Goal: Information Seeking & Learning: Learn about a topic

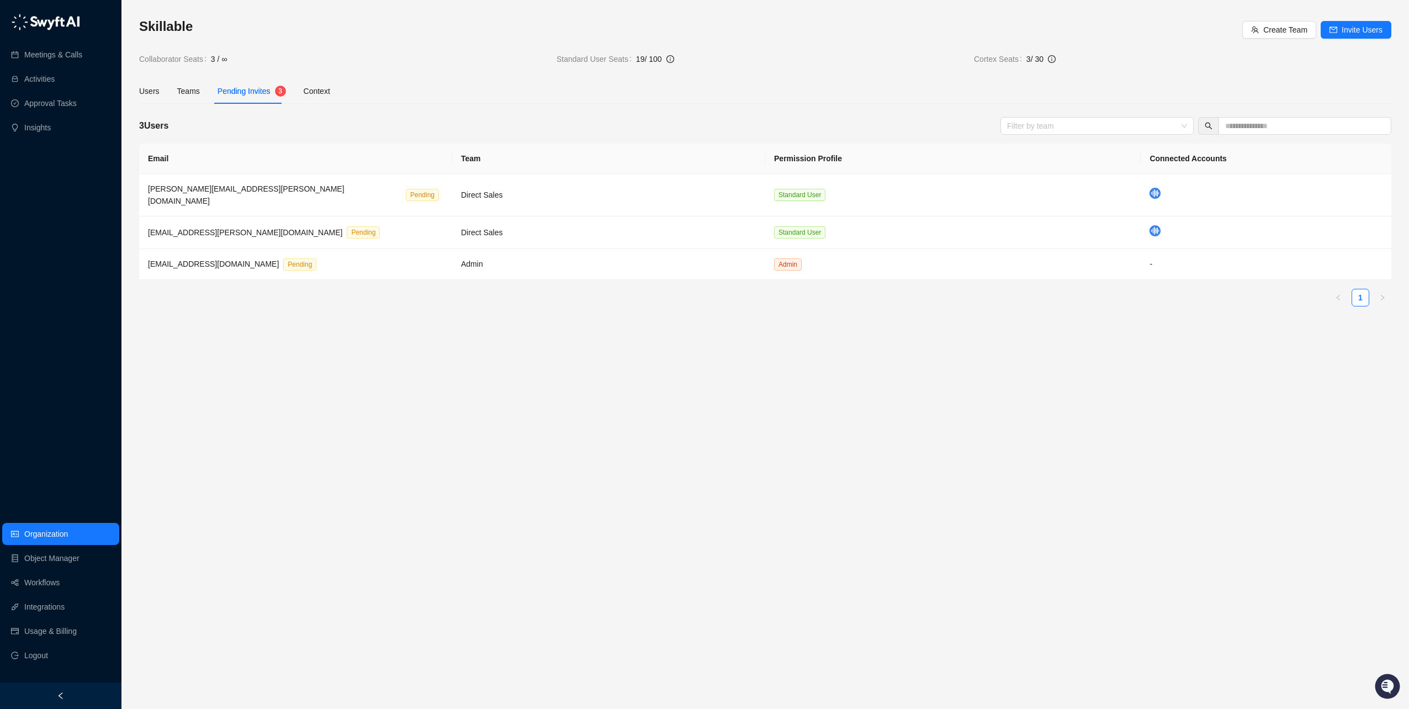
click at [363, 43] on div "Skillable Create Team Invite Users Collaborator Seats 3 / ∞ Standard User Seats…" at bounding box center [765, 41] width 1252 height 47
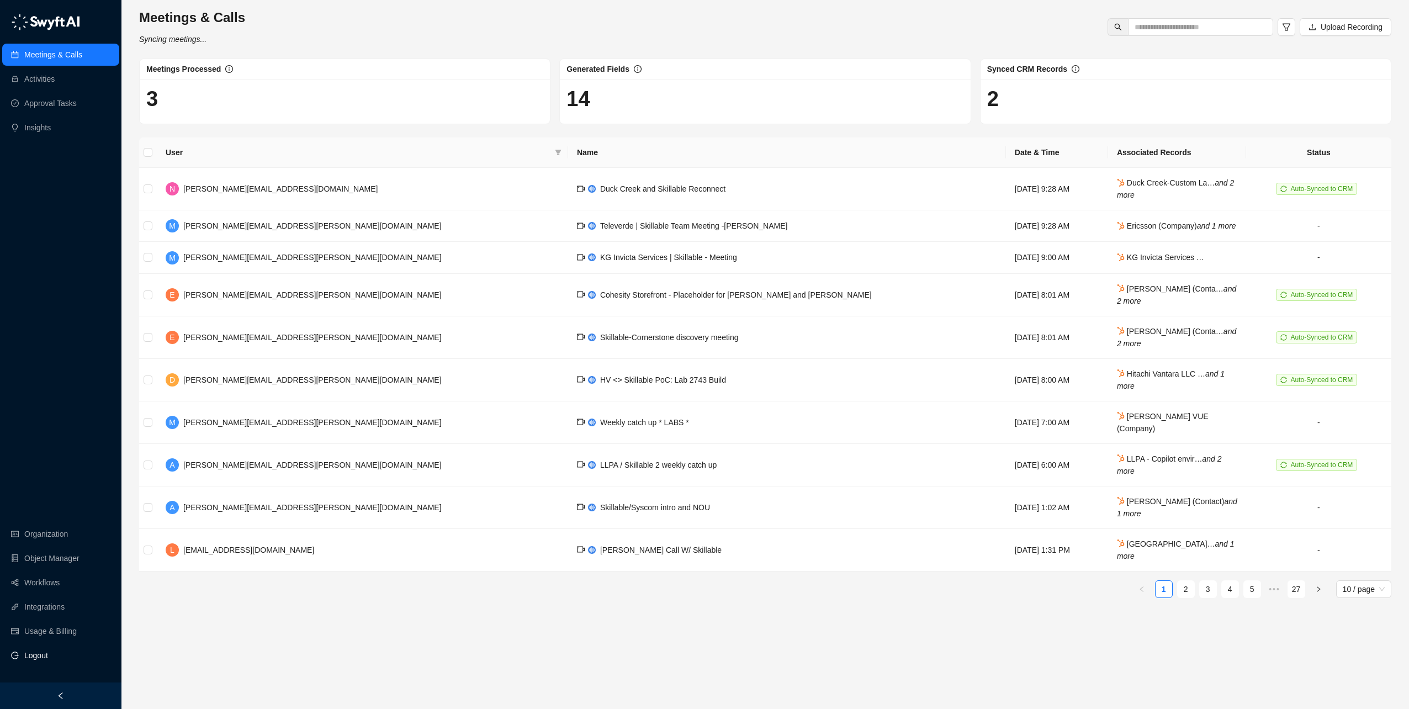
click at [33, 656] on span "Logout" at bounding box center [36, 655] width 24 height 22
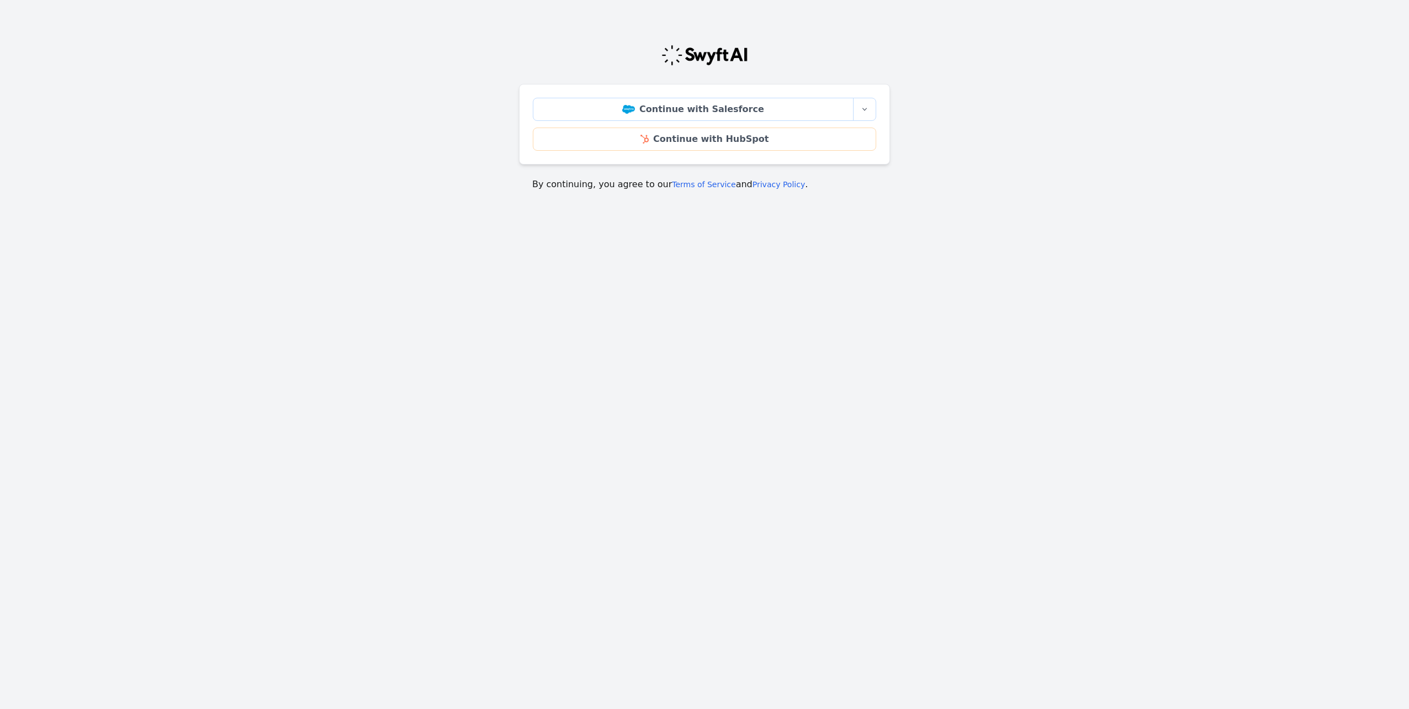
drag, startPoint x: 1092, startPoint y: 199, endPoint x: 1155, endPoint y: 7, distance: 202.6
click at [1092, 199] on main "Continue with Salesforce More sign-in options Continue with Salesforce Sandbox …" at bounding box center [704, 113] width 1409 height 182
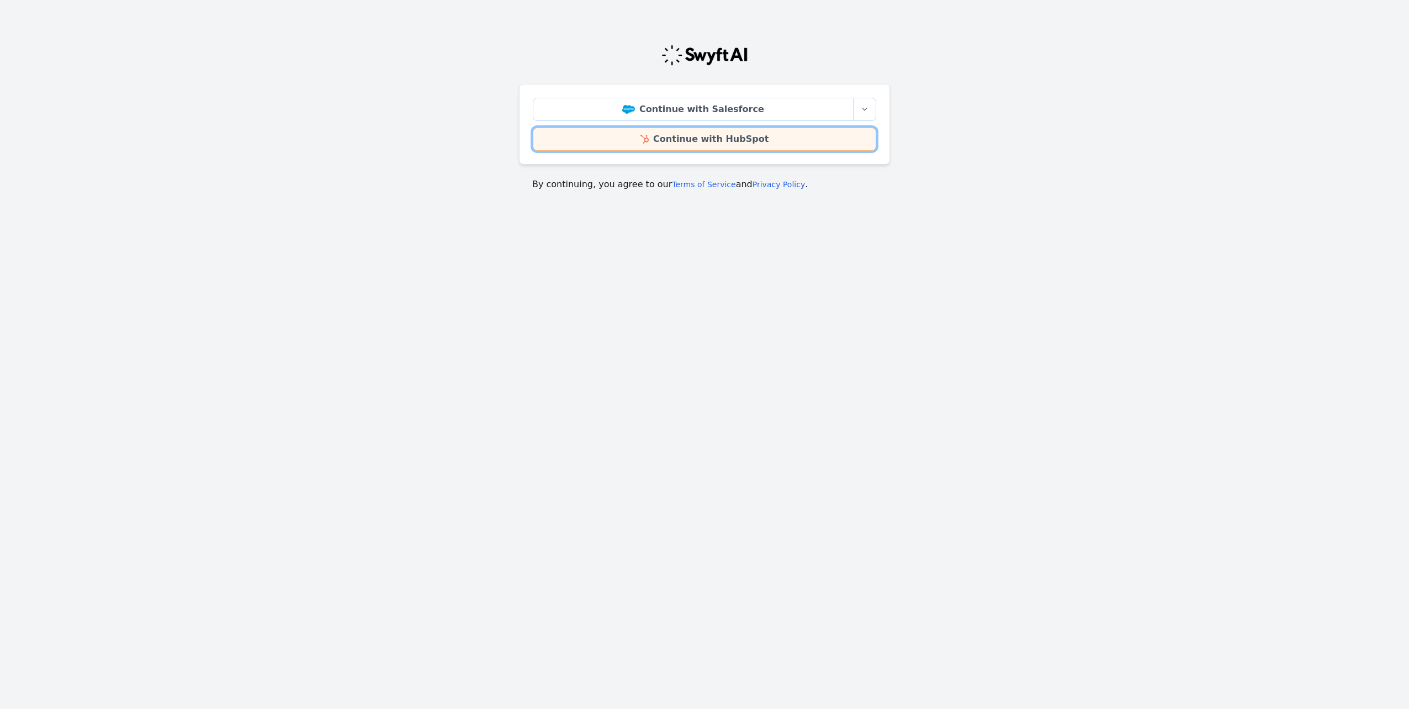
click at [701, 137] on link "Continue with HubSpot" at bounding box center [704, 139] width 343 height 23
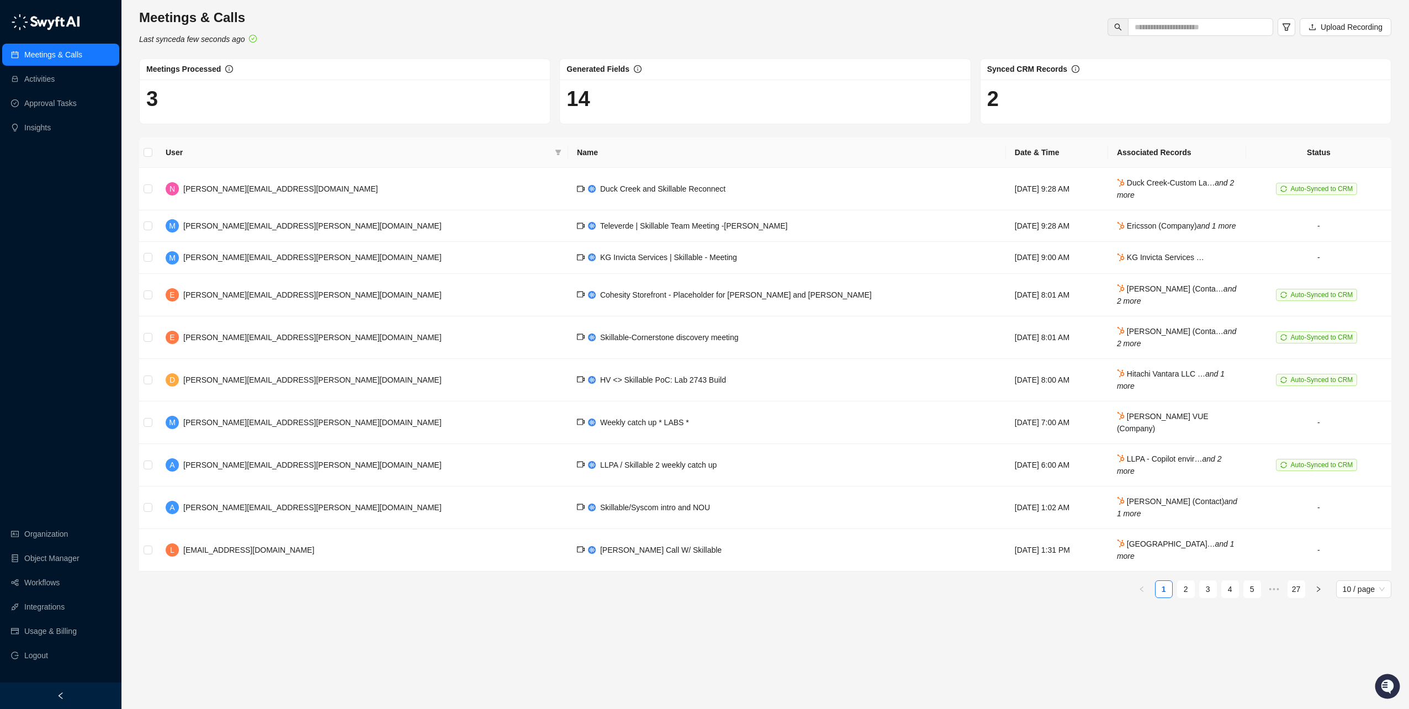
click at [317, 622] on main "Meetings & Calls Last synced a few seconds ago Upload Recording Meetings Proces…" at bounding box center [765, 354] width 1252 height 691
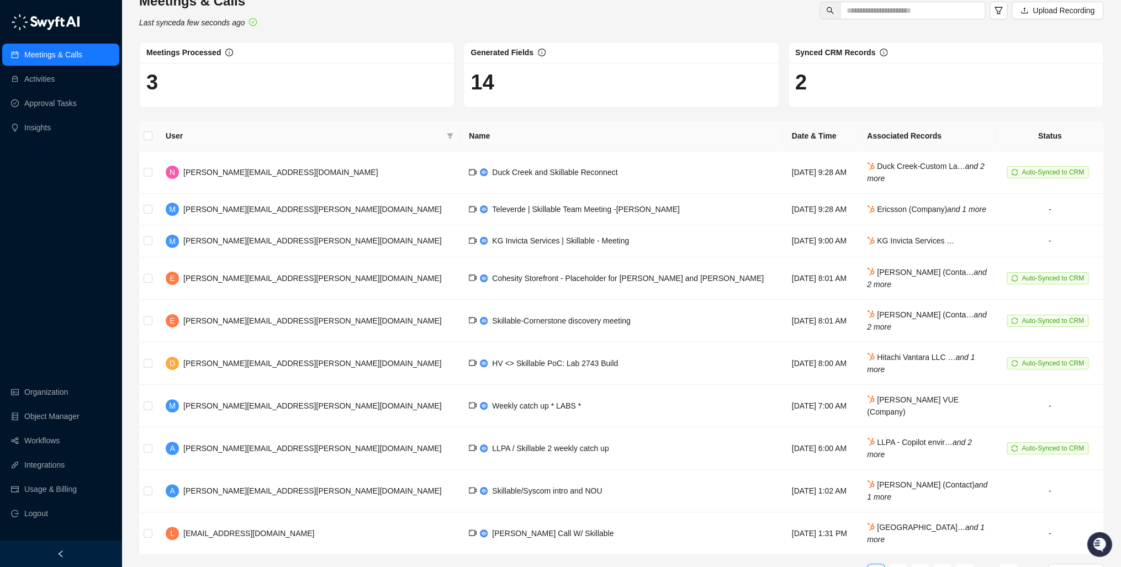
click at [64, 67] on ul "Meetings & Calls Activities Approval Tasks Insights" at bounding box center [60, 90] width 121 height 99
click at [55, 78] on link "Activities" at bounding box center [39, 79] width 30 height 22
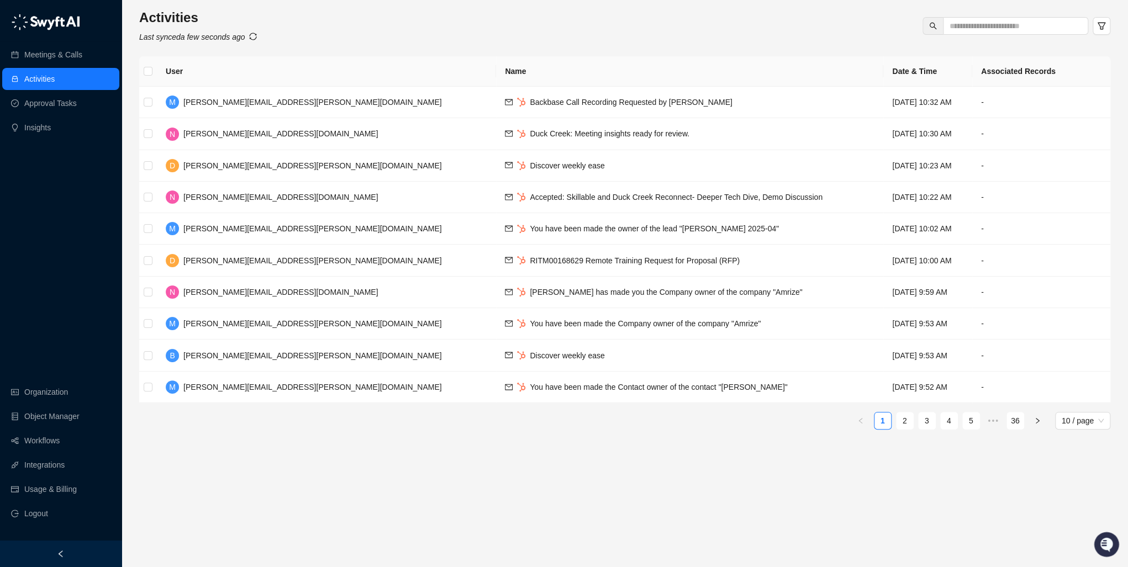
click at [359, 9] on div "Activities Last synced a few seconds ago" at bounding box center [624, 26] width 971 height 34
click at [39, 55] on link "Meetings & Calls" at bounding box center [53, 55] width 58 height 22
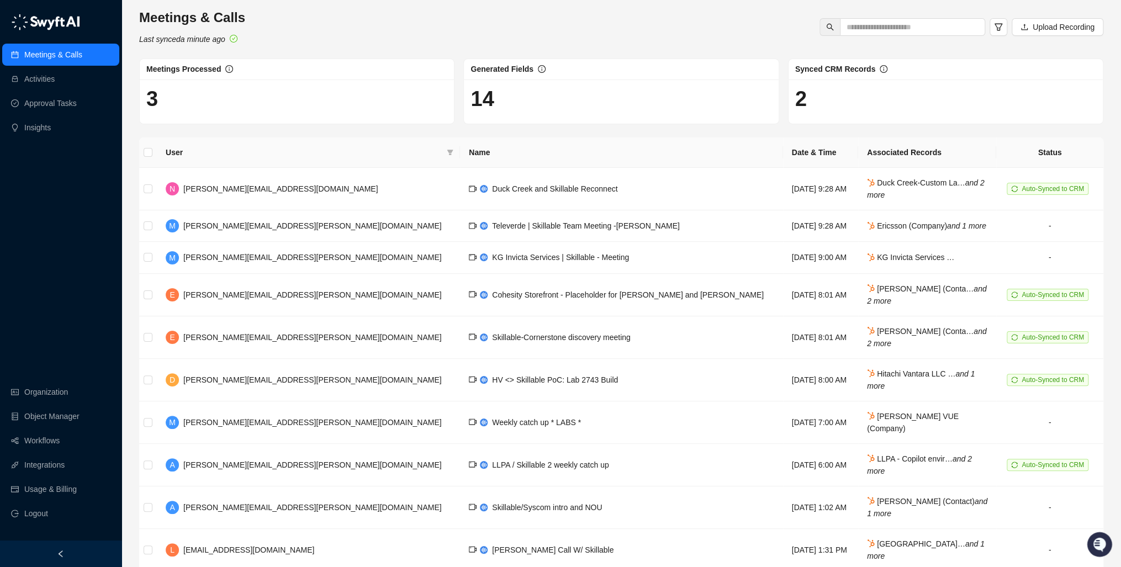
click at [361, 29] on div "Meetings & Calls Last synced a minute ago Upload Recording" at bounding box center [621, 27] width 971 height 36
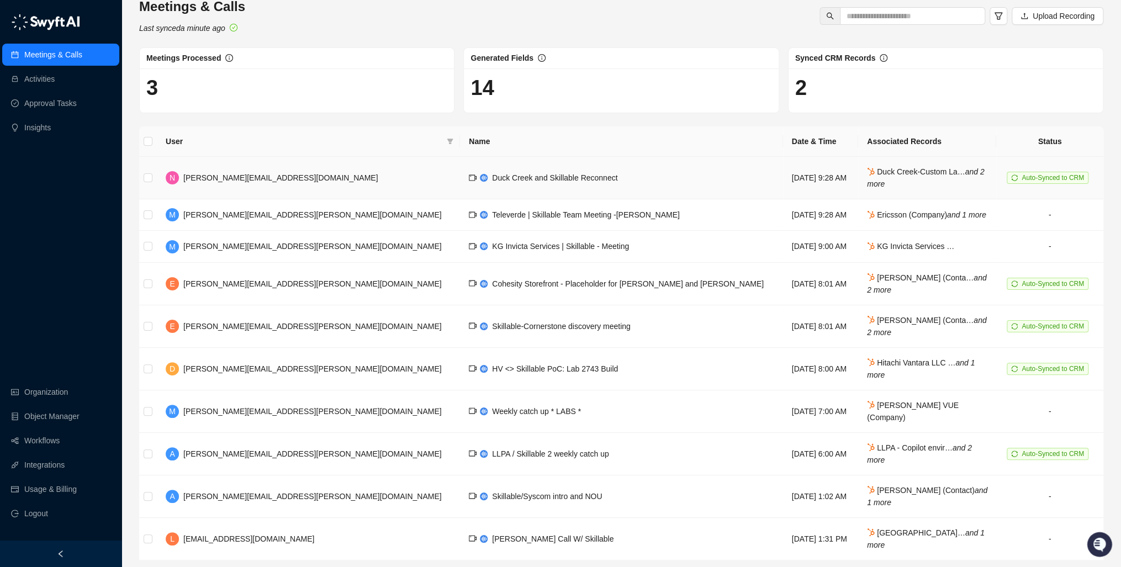
scroll to position [17, 0]
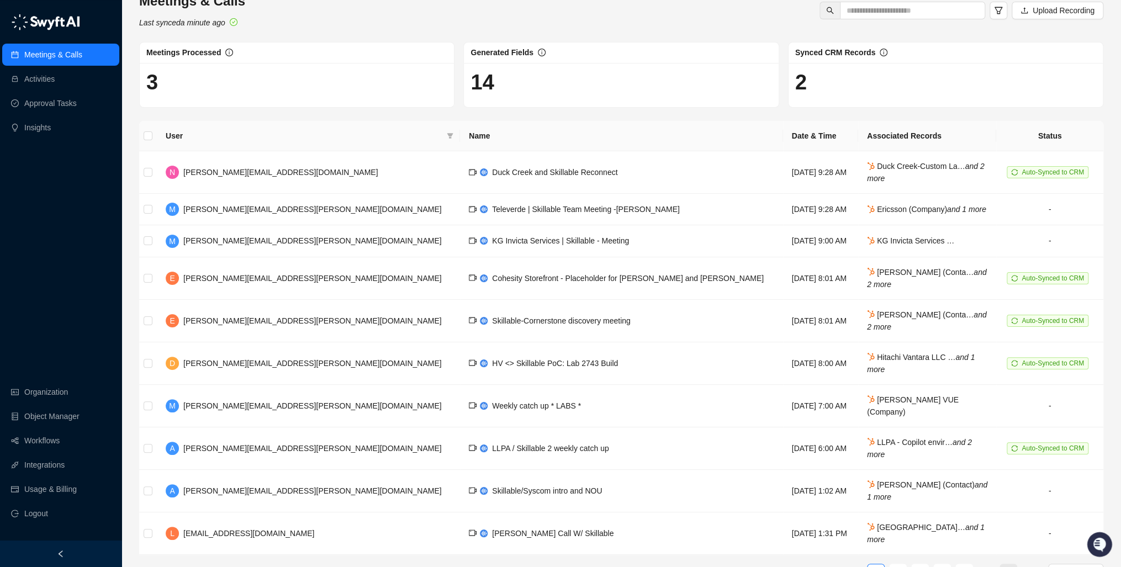
click at [1001, 564] on link "27" at bounding box center [1008, 572] width 17 height 17
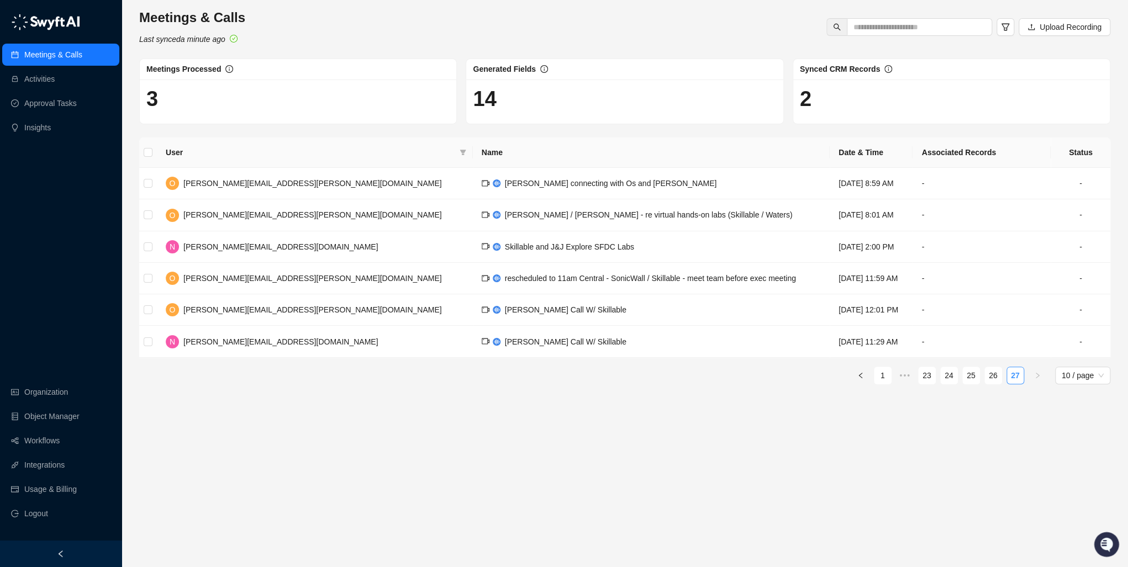
click at [1010, 379] on link "27" at bounding box center [1015, 375] width 17 height 17
click at [1010, 374] on link "27" at bounding box center [1015, 375] width 17 height 17
click at [1070, 377] on span "10 / page" at bounding box center [1082, 375] width 42 height 17
click at [1061, 431] on div "50 / page" at bounding box center [1082, 433] width 51 height 18
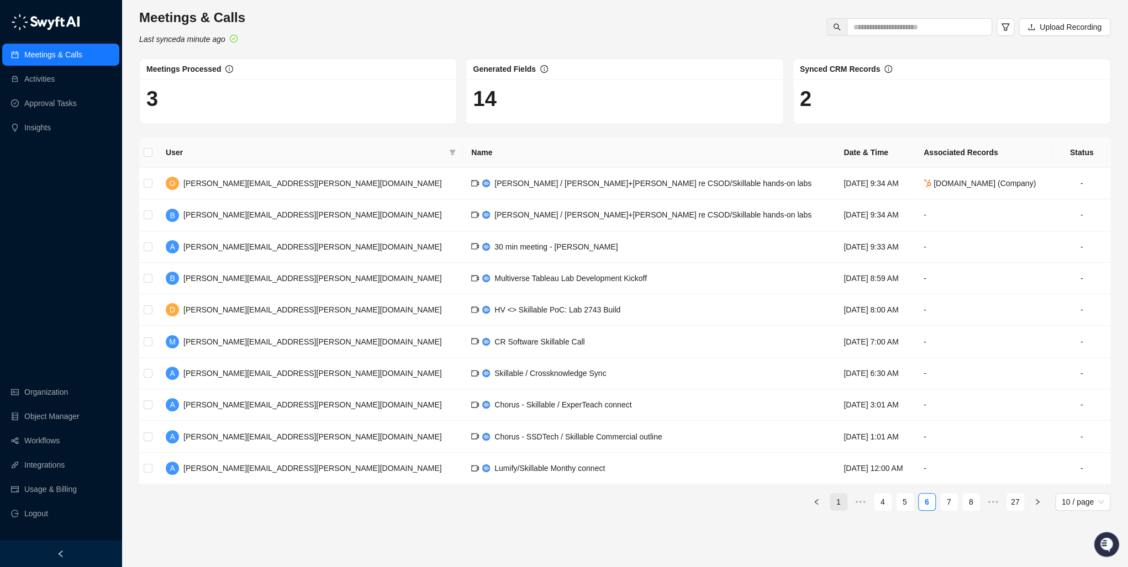
click at [838, 510] on link "1" at bounding box center [838, 502] width 17 height 17
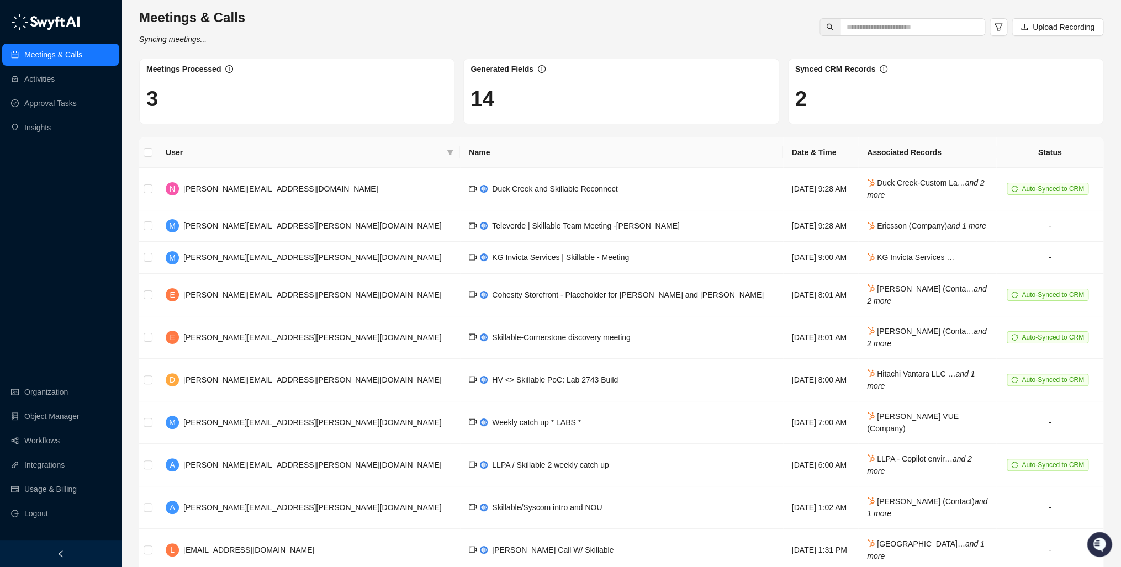
click at [1064, 561] on div "50 / page" at bounding box center [1076, 567] width 38 height 12
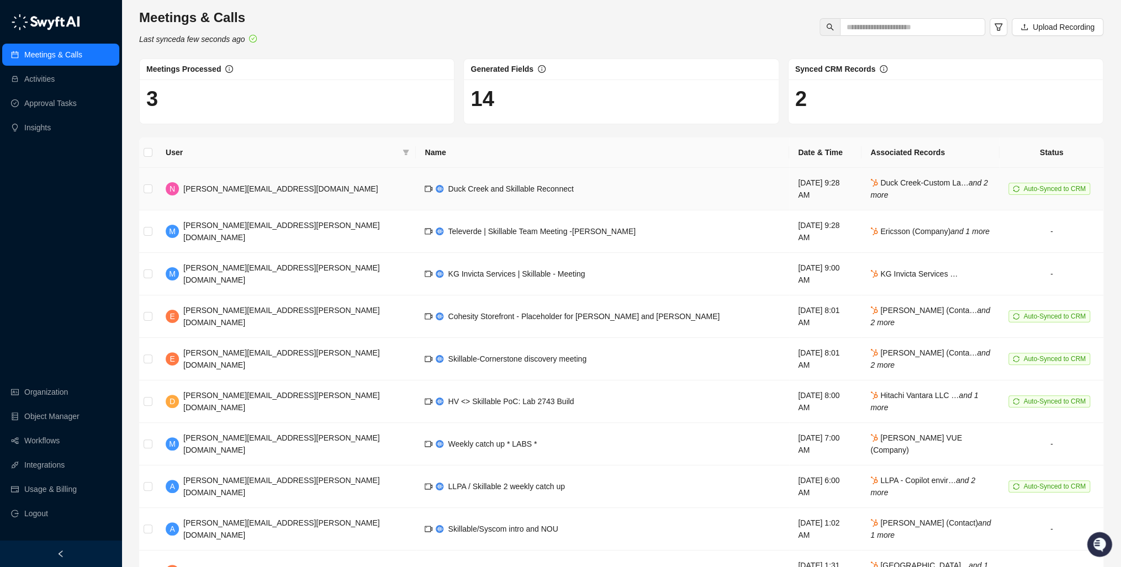
click at [870, 183] on span "Duck Creek-Custom La… and 2 more" at bounding box center [928, 188] width 117 height 21
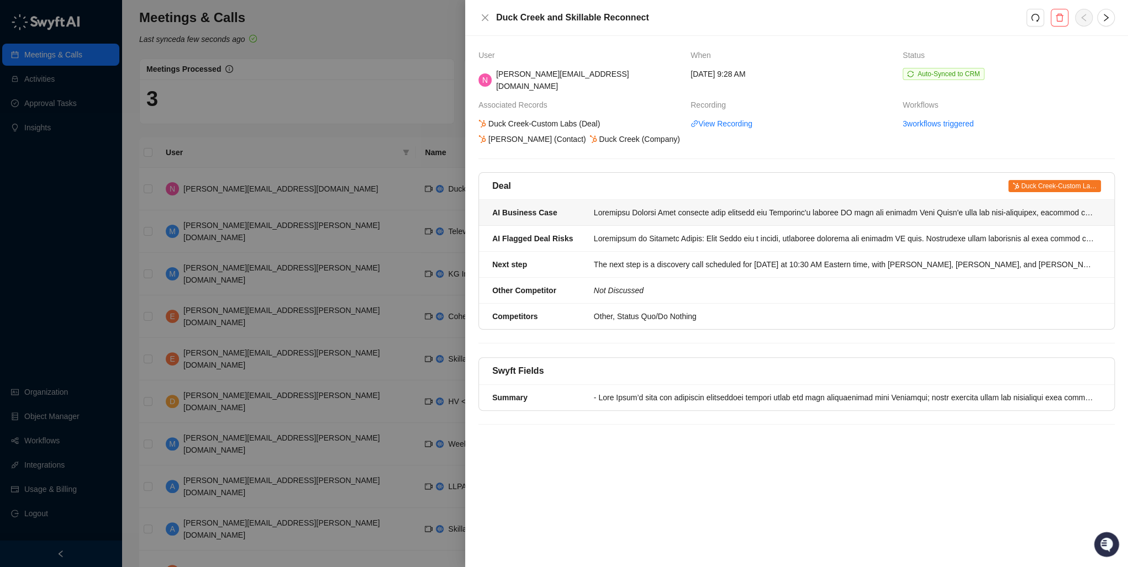
click at [739, 207] on div at bounding box center [844, 213] width 500 height 12
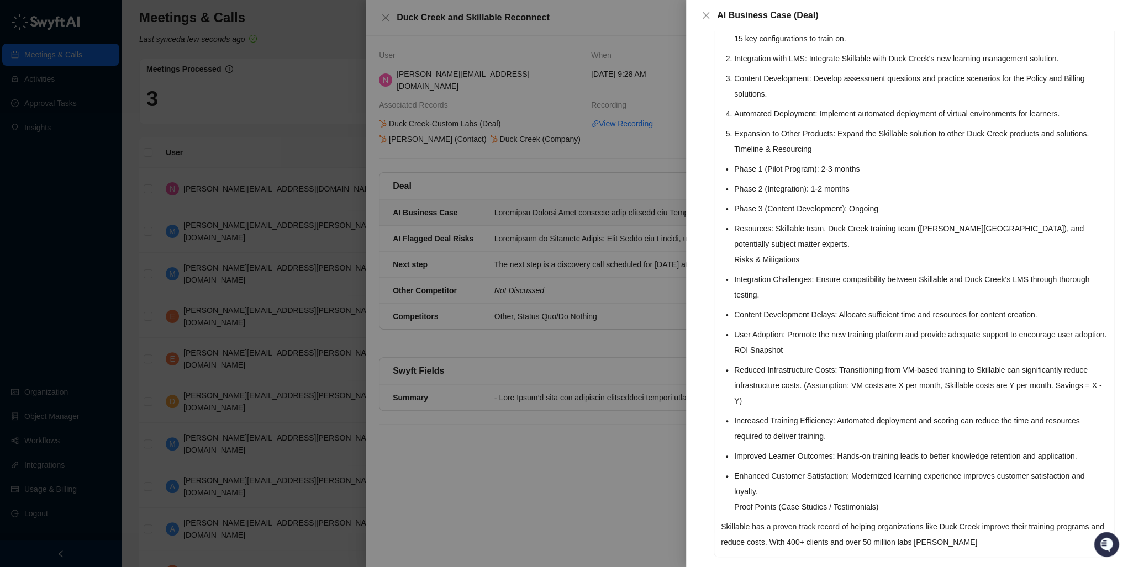
scroll to position [808, 0]
drag, startPoint x: 797, startPoint y: 438, endPoint x: 865, endPoint y: 440, distance: 68.5
click at [865, 447] on p "Improved Learner Outcomes: Hands-on training leads to better knowledge retentio…" at bounding box center [920, 454] width 373 height 15
drag, startPoint x: 865, startPoint y: 440, endPoint x: 857, endPoint y: 453, distance: 16.1
click at [857, 467] on p "Enhanced Customer Satisfaction: Modernized learning experience improves custome…" at bounding box center [920, 490] width 373 height 46
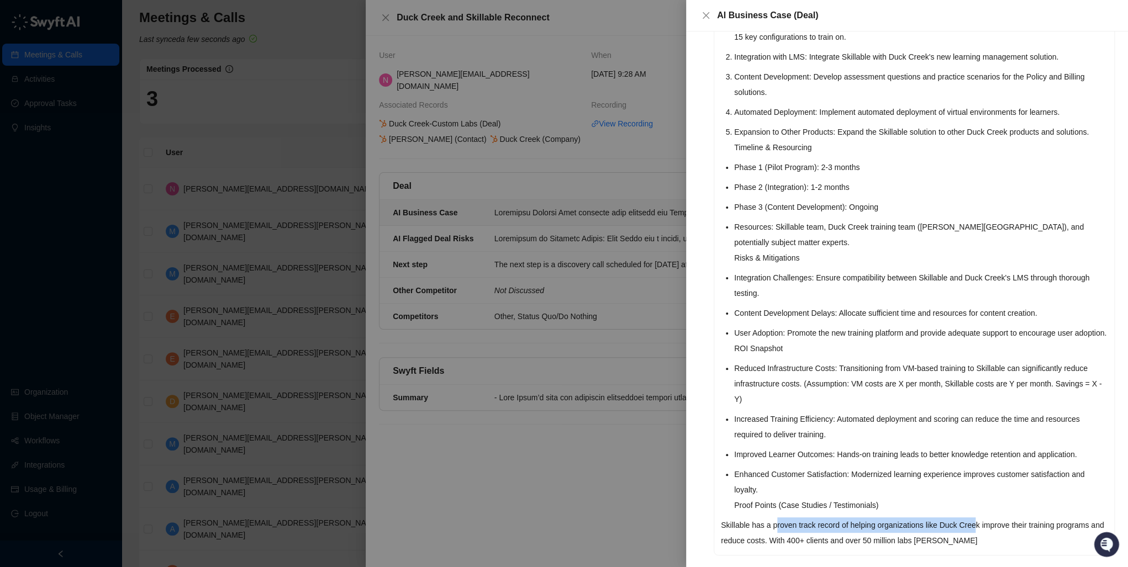
drag, startPoint x: 775, startPoint y: 508, endPoint x: 974, endPoint y: 514, distance: 198.9
click at [974, 517] on p "Skillable has a proven track record of helping organizations like Duck Creek im…" at bounding box center [914, 532] width 387 height 31
drag, startPoint x: 974, startPoint y: 514, endPoint x: 965, endPoint y: 530, distance: 17.8
click at [972, 528] on p "Skillable has a proven track record of helping organizations like Duck Creek im…" at bounding box center [914, 532] width 387 height 31
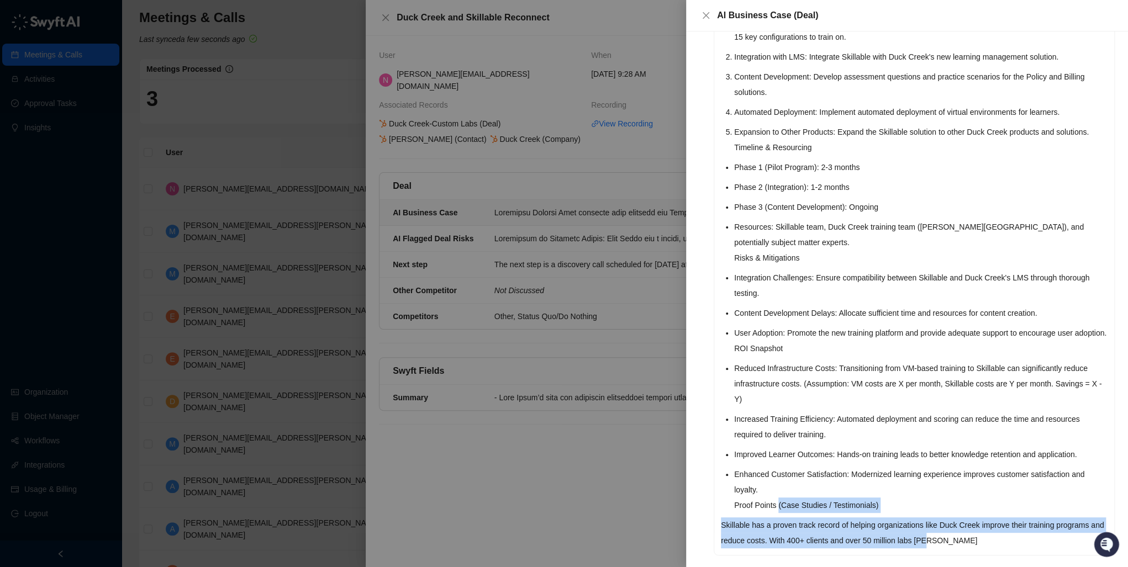
drag, startPoint x: 928, startPoint y: 530, endPoint x: 774, endPoint y: 493, distance: 159.1
drag, startPoint x: 774, startPoint y: 493, endPoint x: 748, endPoint y: 501, distance: 27.2
click at [748, 517] on p "Skillable has a proven track record of helping organizations like Duck Creek im…" at bounding box center [914, 532] width 387 height 31
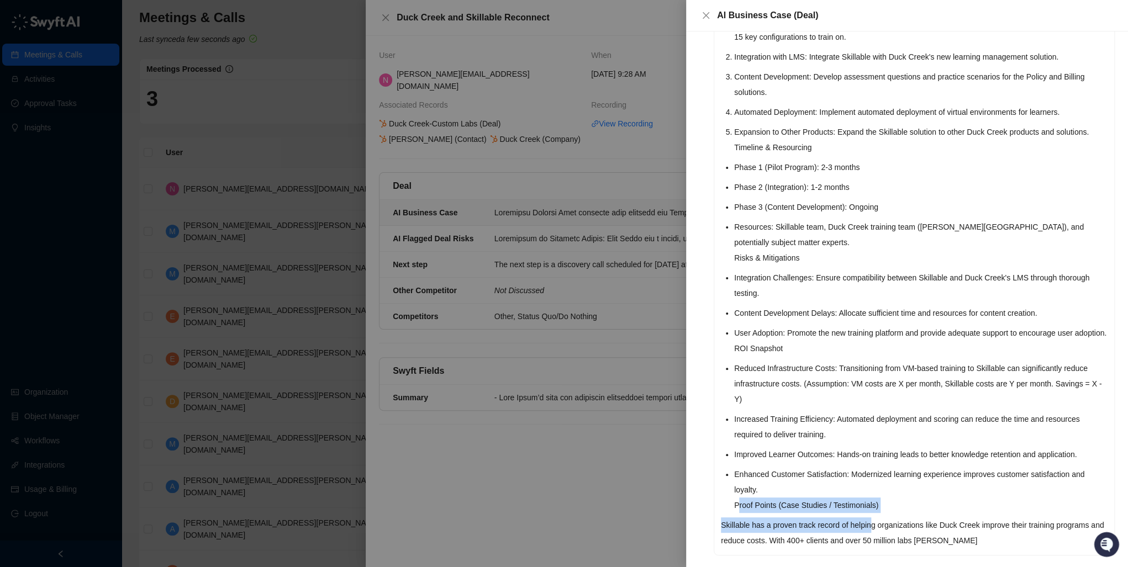
drag, startPoint x: 738, startPoint y: 485, endPoint x: 870, endPoint y: 512, distance: 134.1
drag, startPoint x: 870, startPoint y: 512, endPoint x: 877, endPoint y: 516, distance: 8.4
click at [877, 517] on p "Skillable has a proven track record of helping organizations like Duck Creek im…" at bounding box center [914, 532] width 387 height 31
click at [992, 524] on p "Skillable has a proven track record of helping organizations like Duck Creek im…" at bounding box center [914, 532] width 387 height 31
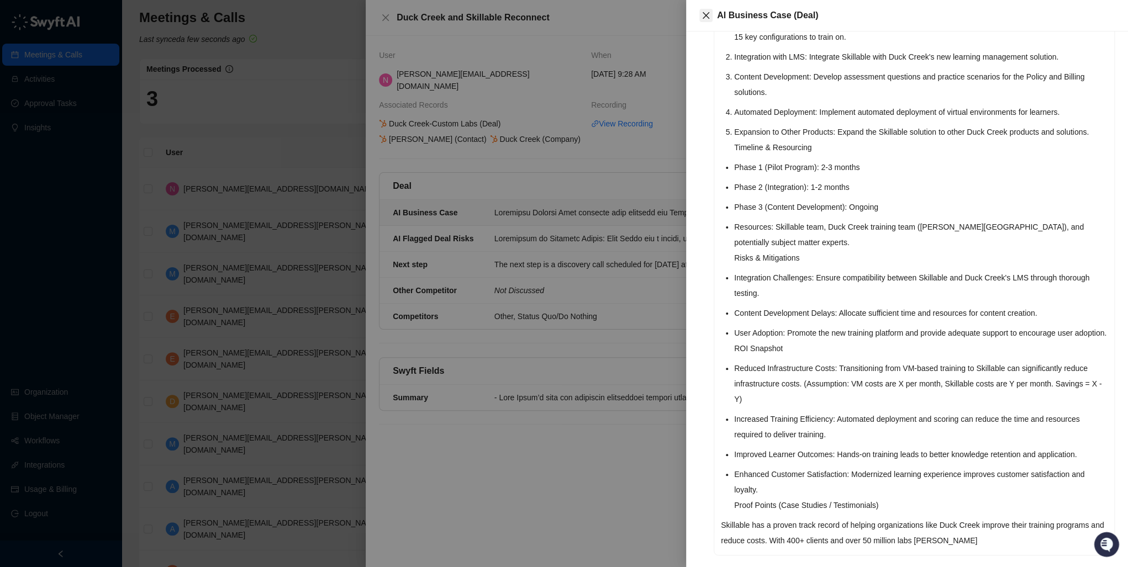
click at [701, 11] on icon "close" at bounding box center [705, 15] width 9 height 9
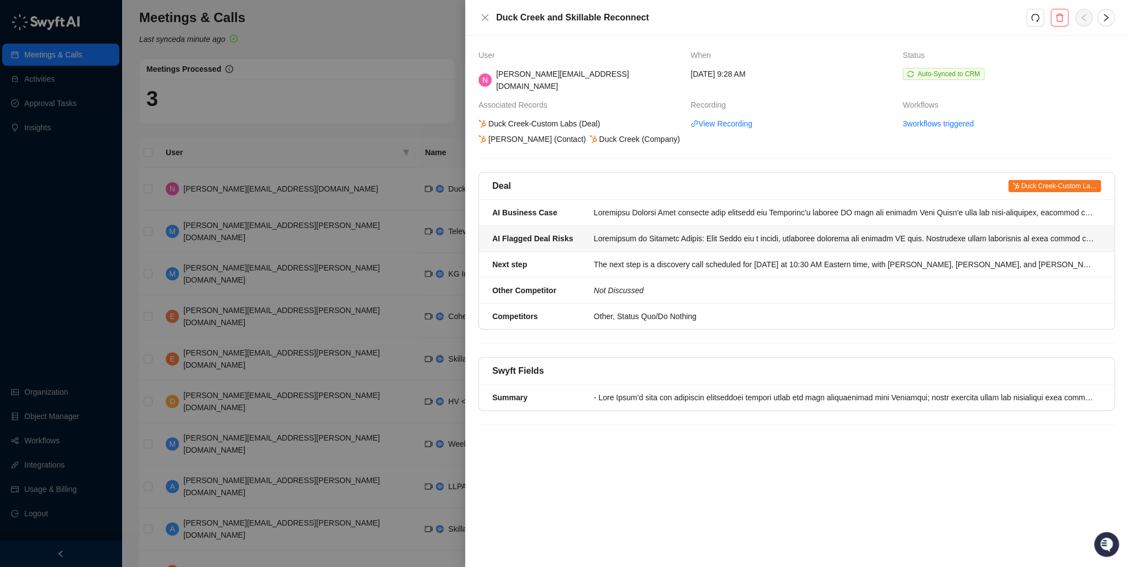
click at [659, 232] on div at bounding box center [844, 238] width 500 height 12
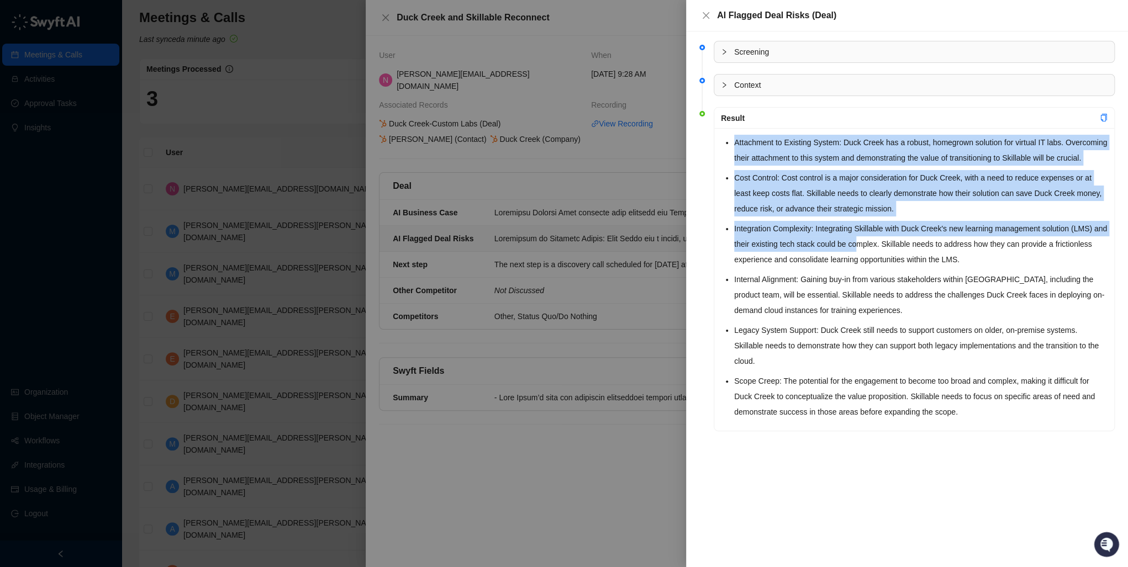
drag, startPoint x: 725, startPoint y: 140, endPoint x: 857, endPoint y: 250, distance: 171.7
click at [857, 250] on ul "Attachment to Existing System: Duck Creek has a robust, homegrown solution for …" at bounding box center [920, 277] width 373 height 285
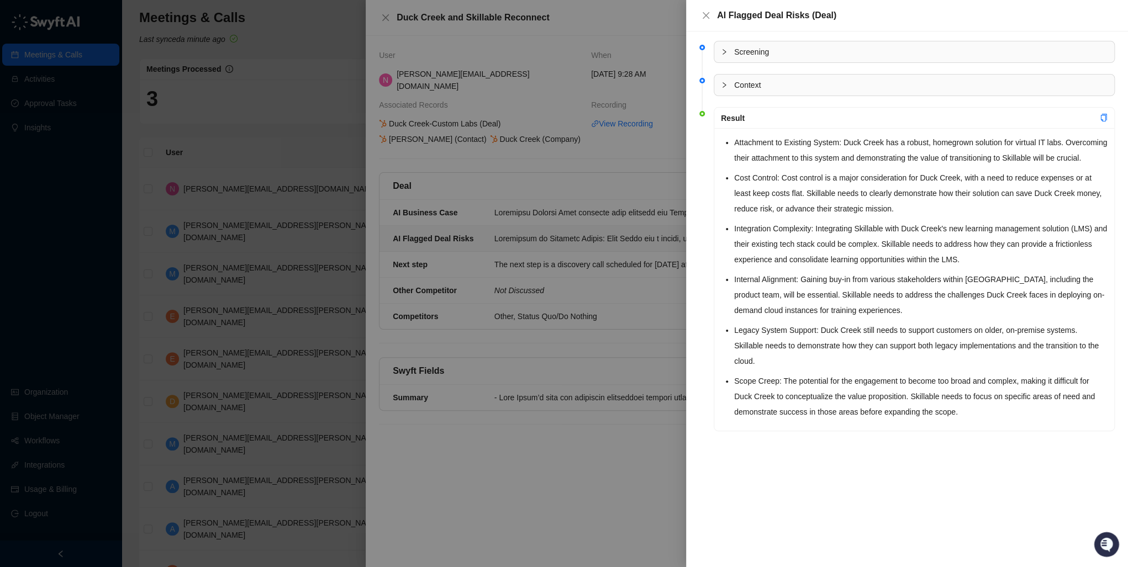
click at [615, 258] on div at bounding box center [564, 283] width 1128 height 567
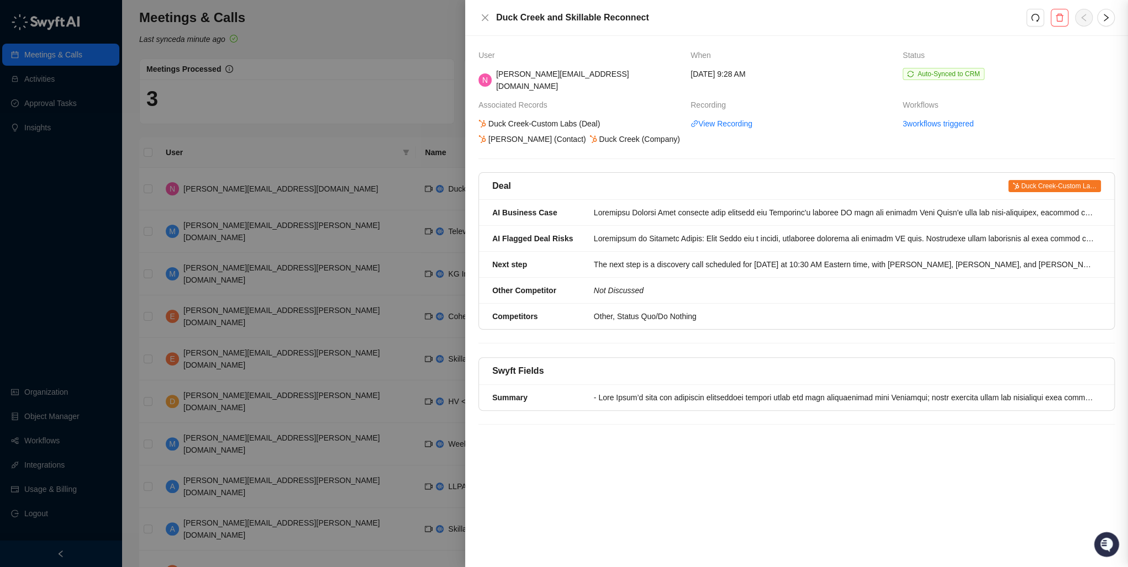
click at [620, 249] on div at bounding box center [564, 283] width 1128 height 567
click at [654, 258] on div "The next step is a discovery call scheduled for [DATE] at 10:30 AM Eastern time…" at bounding box center [844, 264] width 500 height 12
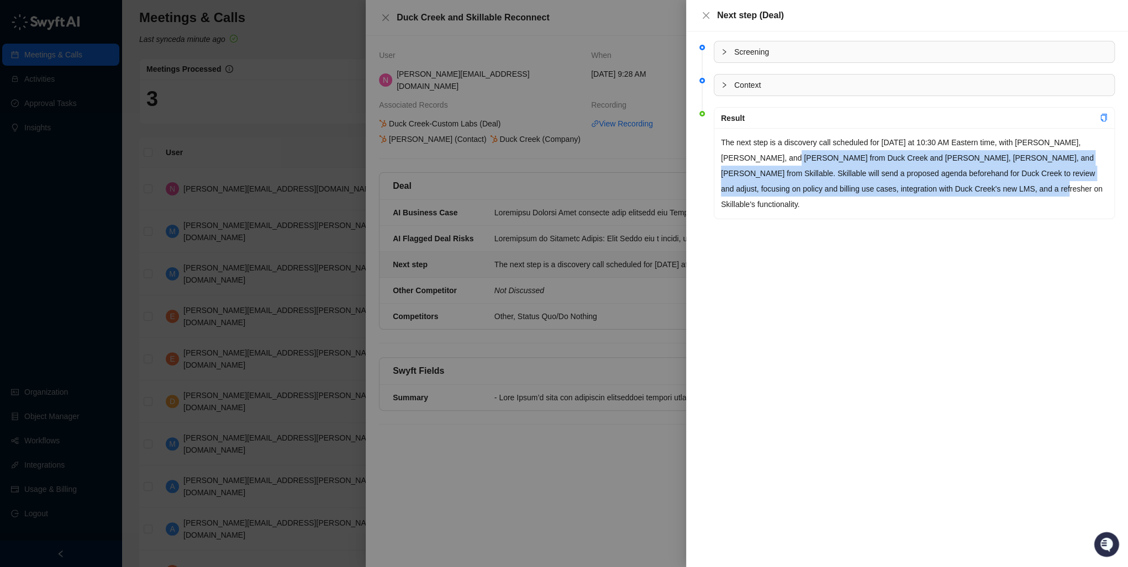
drag, startPoint x: 738, startPoint y: 158, endPoint x: 939, endPoint y: 186, distance: 203.0
click at [939, 186] on p "The next step is a discovery call scheduled for [DATE] at 10:30 AM Eastern time…" at bounding box center [914, 173] width 387 height 77
drag, startPoint x: 939, startPoint y: 186, endPoint x: 960, endPoint y: 192, distance: 21.8
click at [960, 192] on p "The next step is a discovery call scheduled for [DATE] at 10:30 AM Eastern time…" at bounding box center [914, 173] width 387 height 77
click at [954, 235] on div "Screening Context Result The next step is a discovery call scheduled for [DATE]…" at bounding box center [907, 299] width 442 height 536
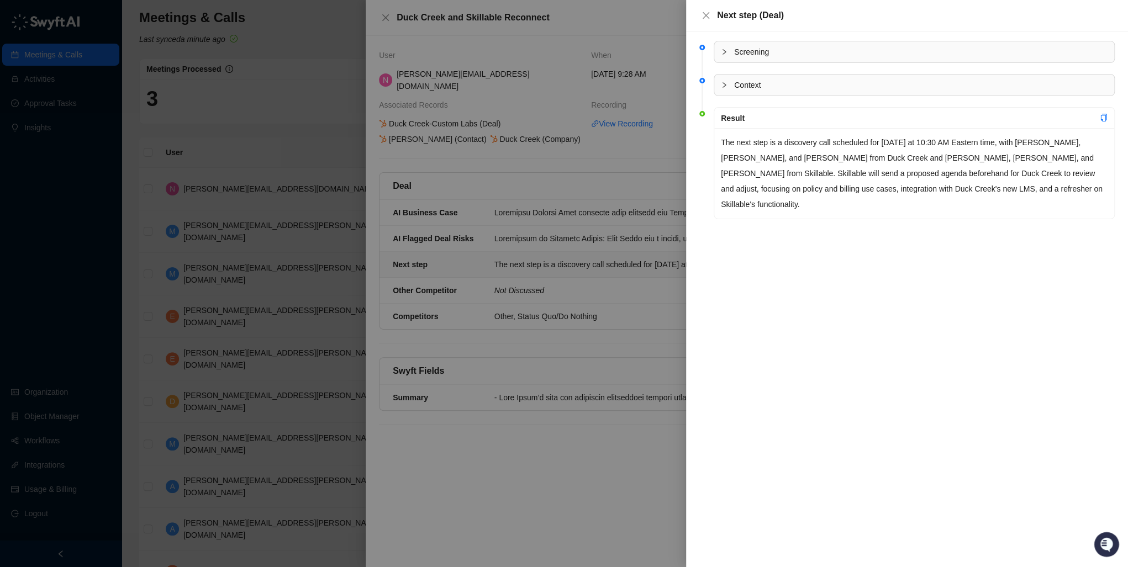
click at [716, 193] on div "The next step is a discovery call scheduled for [DATE] at 10:30 AM Eastern time…" at bounding box center [914, 173] width 400 height 91
click at [701, 17] on icon "close" at bounding box center [705, 15] width 9 height 9
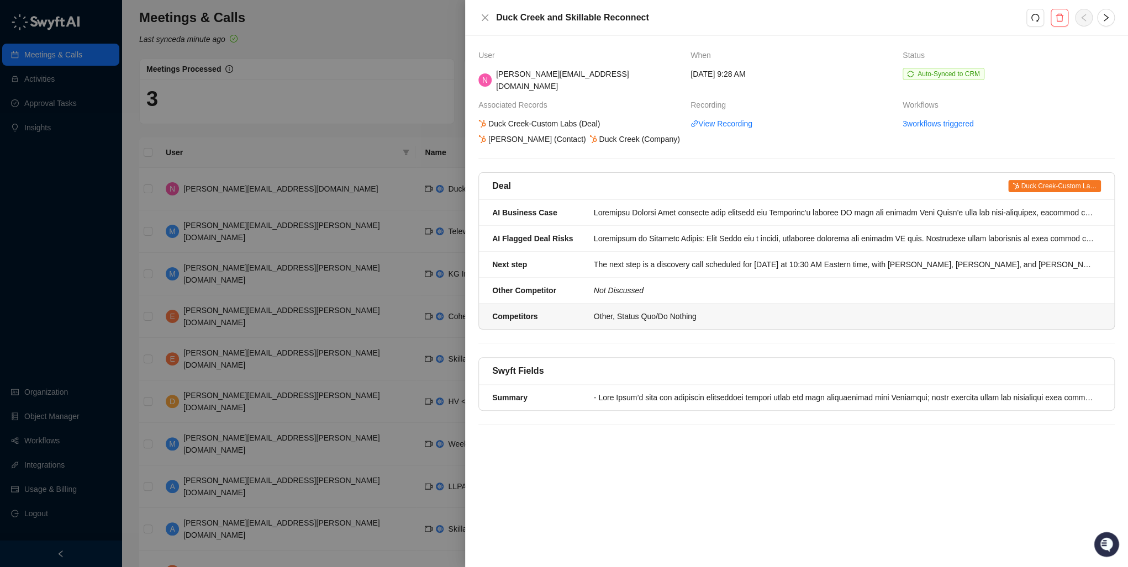
click at [670, 310] on div "Other, Status Quo/Do Nothing" at bounding box center [844, 316] width 500 height 12
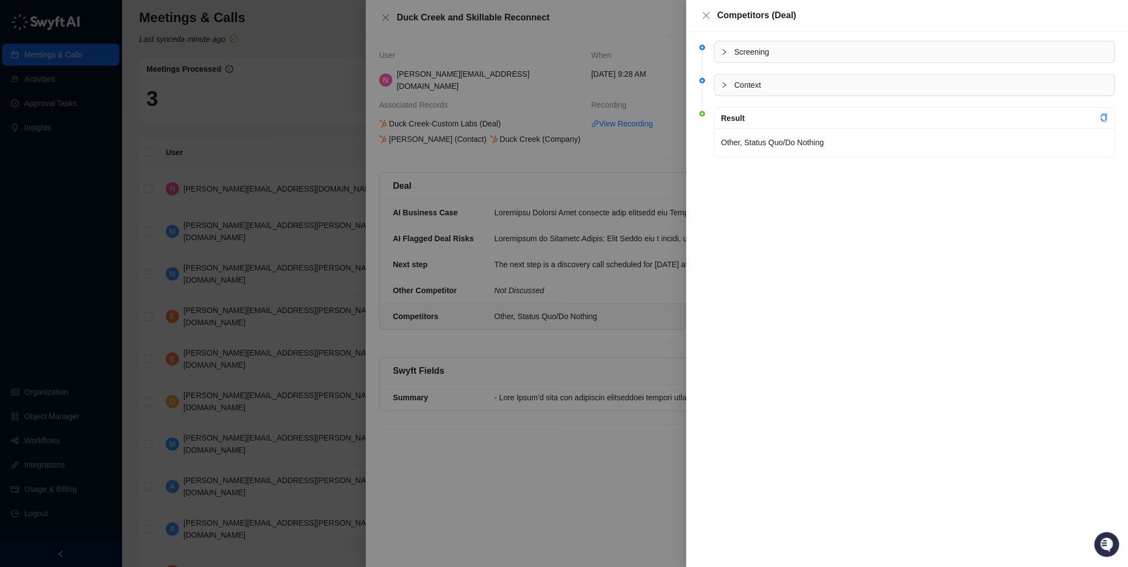
click at [791, 212] on div "Screening Context Result Other, Status Quo/Do Nothing" at bounding box center [907, 299] width 442 height 536
click at [718, 211] on div "Screening Context Result Other, Status Quo/Do Nothing" at bounding box center [907, 299] width 442 height 536
click at [706, 18] on icon "close" at bounding box center [705, 15] width 9 height 9
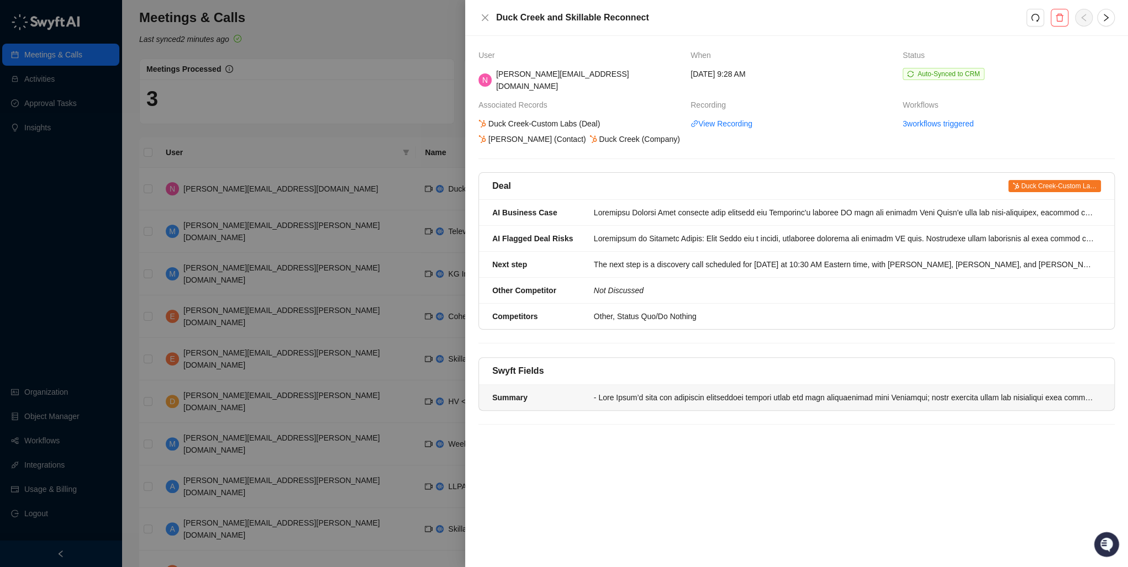
click at [668, 392] on div at bounding box center [844, 398] width 500 height 12
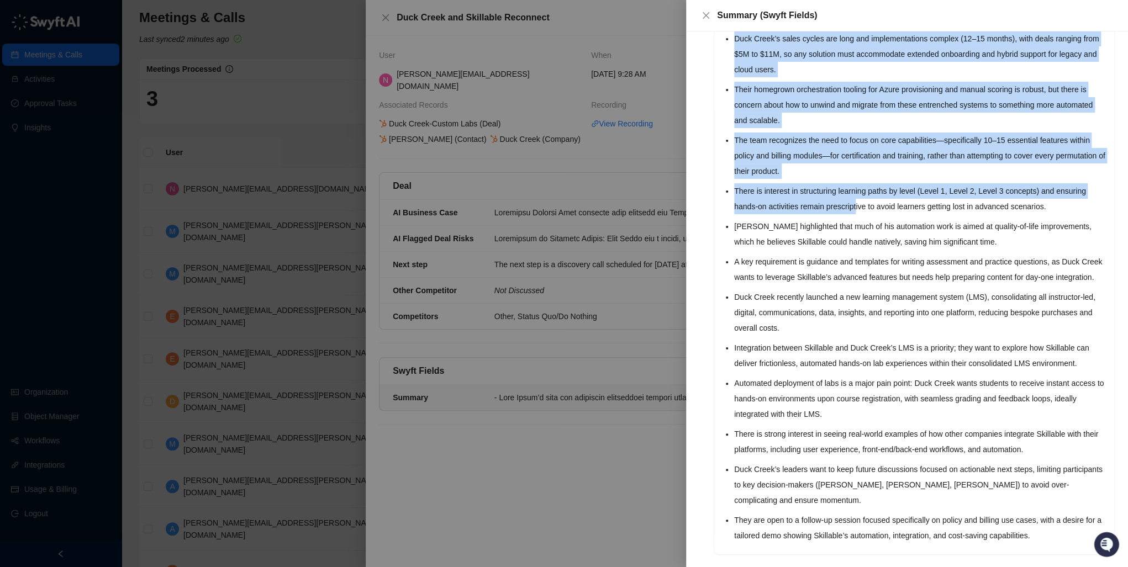
scroll to position [397, 0]
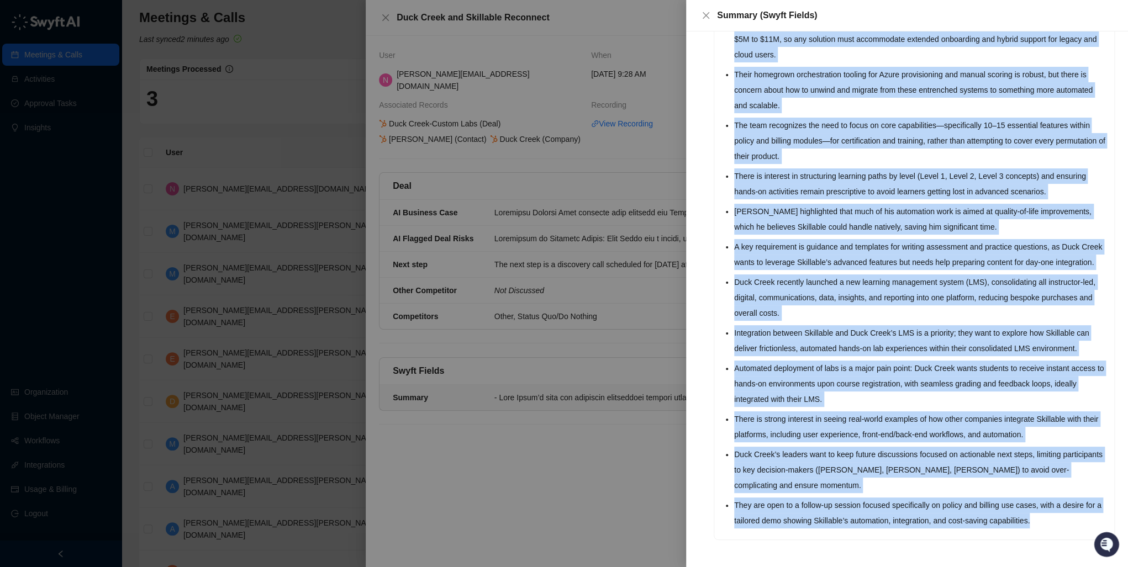
drag, startPoint x: 734, startPoint y: 139, endPoint x: 1052, endPoint y: 522, distance: 497.6
click at [1052, 522] on ul "Duck Creek’s team has undergone significant changes since the last conversation…" at bounding box center [920, 133] width 373 height 791
copy ul "Lore Ipsum’d sita con adipiscin elitseddoei tempori utlab etd magn aliquaenimad…"
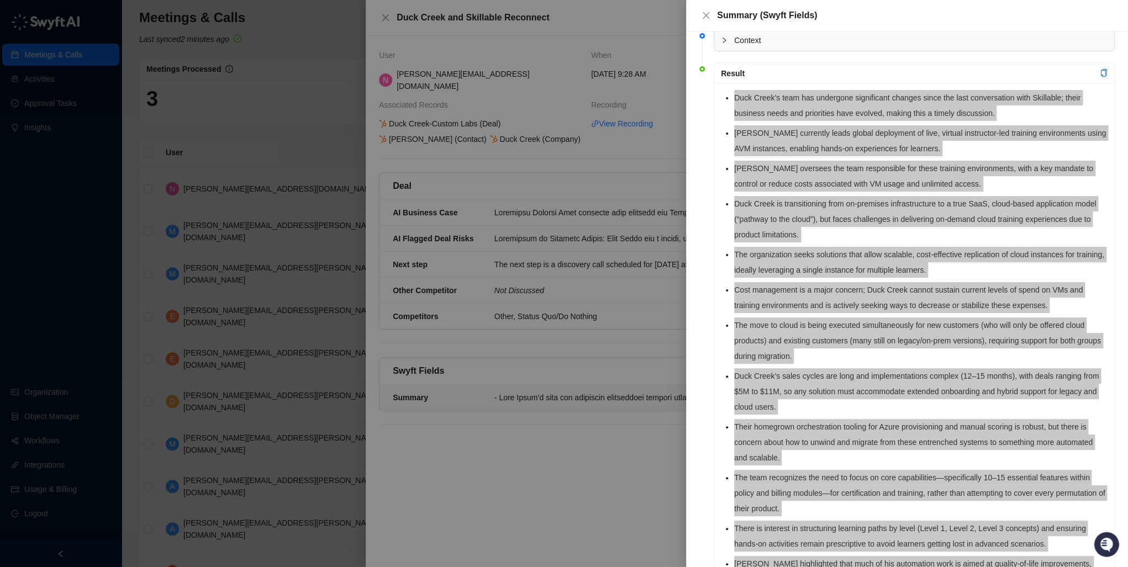
scroll to position [0, 0]
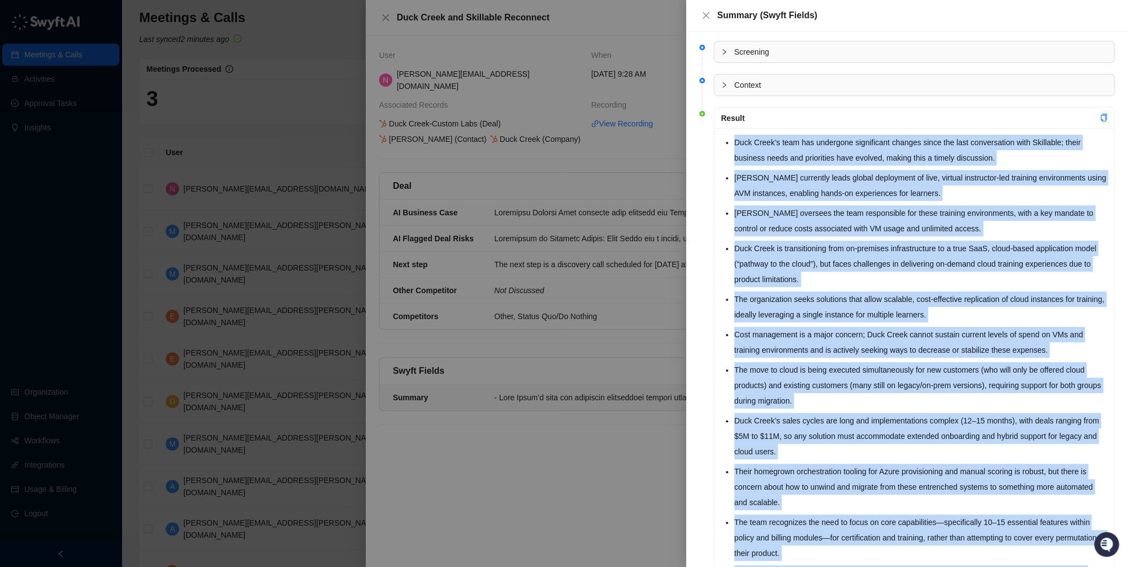
click at [722, 52] on icon "collapsed" at bounding box center [724, 52] width 7 height 7
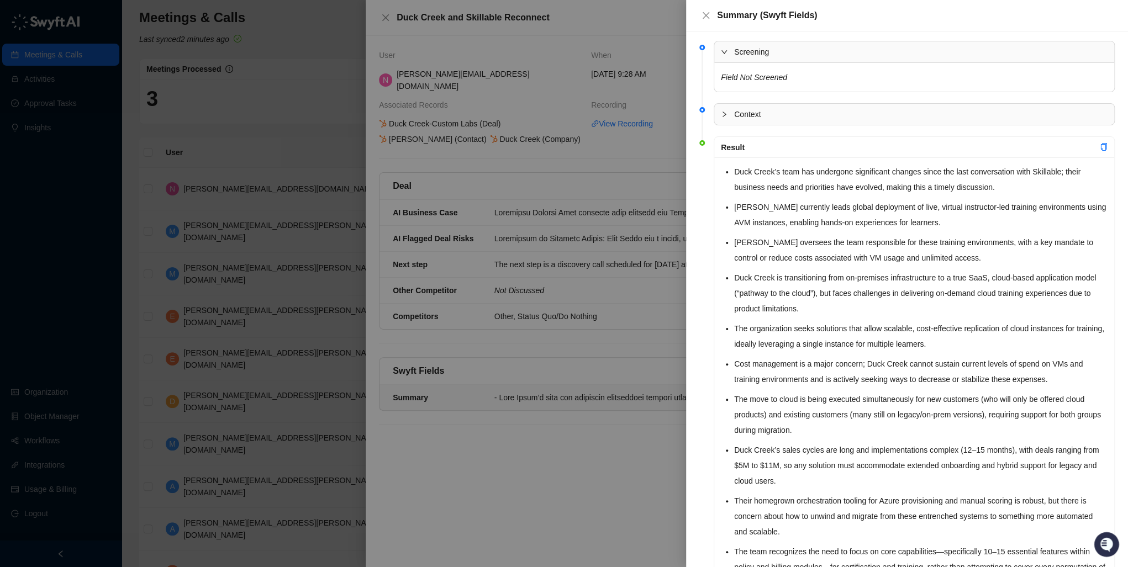
click at [722, 52] on icon "expanded" at bounding box center [724, 52] width 7 height 7
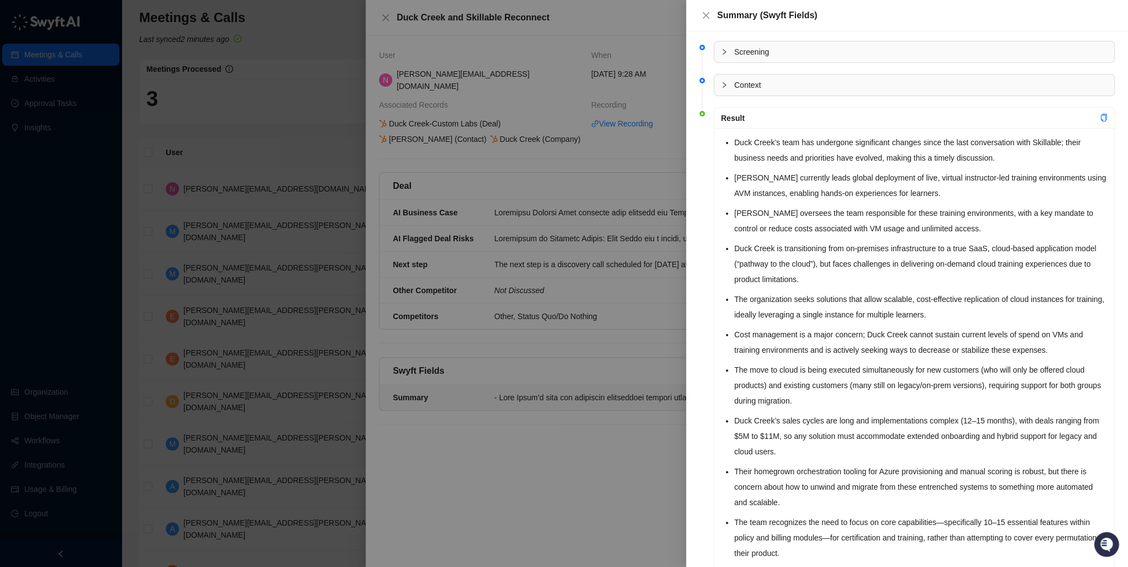
click at [718, 87] on div "Context" at bounding box center [914, 85] width 400 height 21
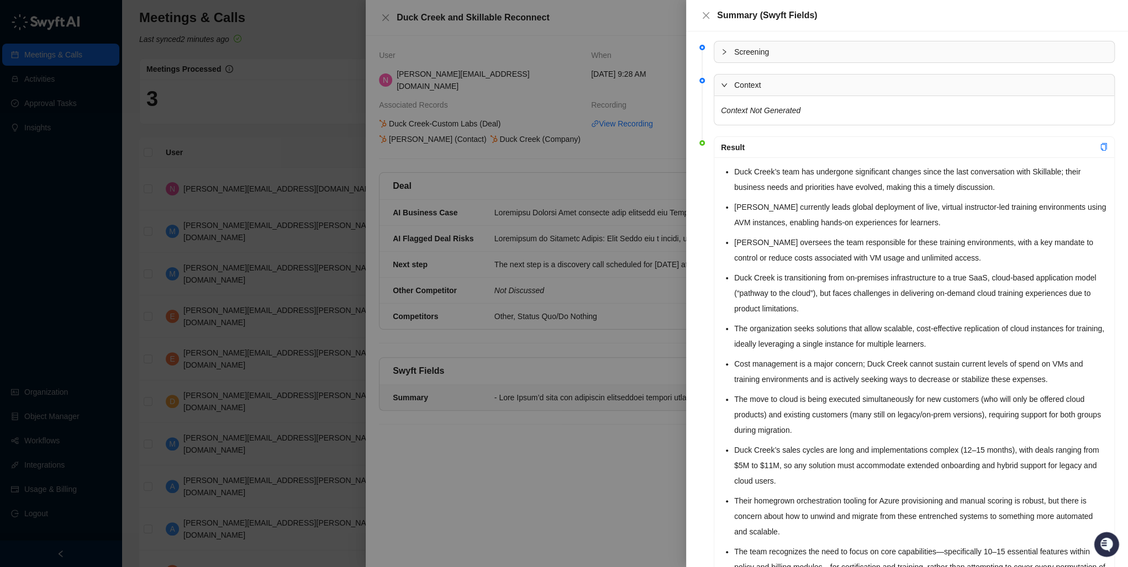
click at [721, 87] on icon "expanded" at bounding box center [724, 85] width 7 height 7
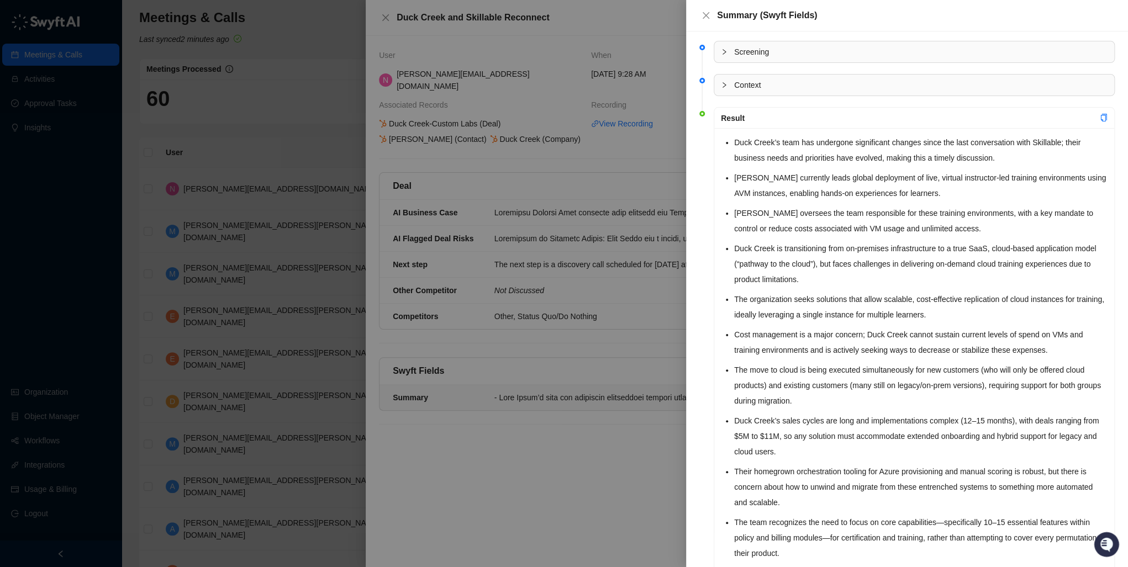
click at [643, 428] on div at bounding box center [564, 283] width 1128 height 567
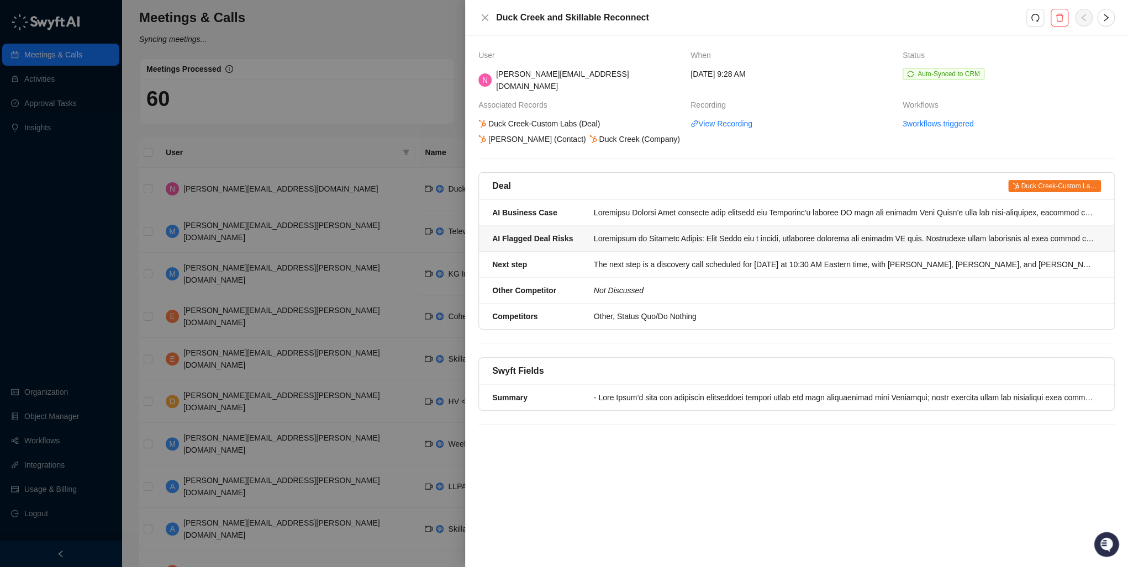
click at [621, 232] on div at bounding box center [844, 238] width 500 height 12
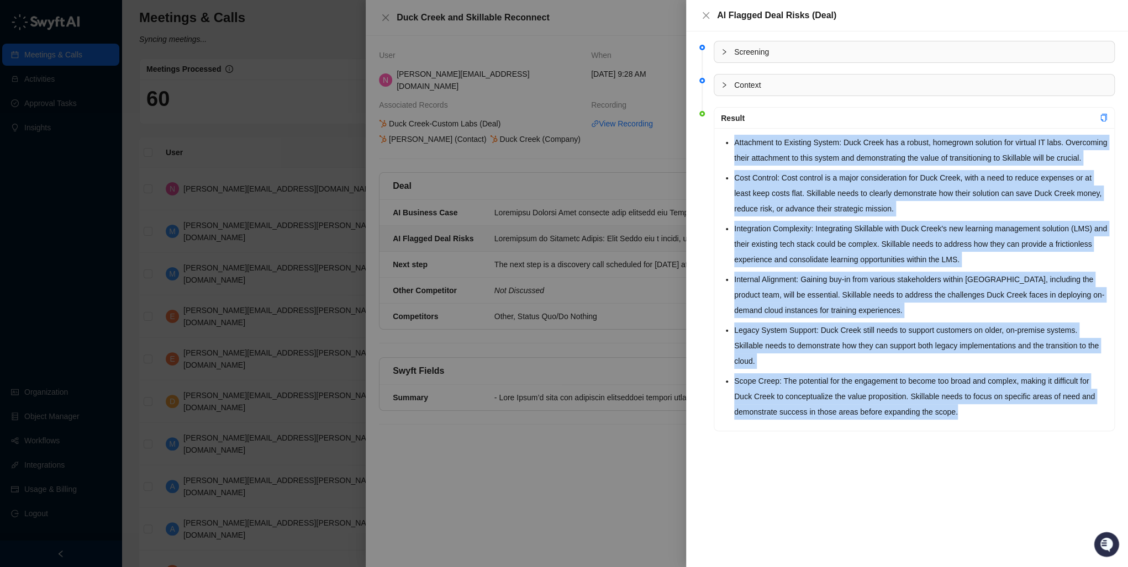
drag, startPoint x: 987, startPoint y: 400, endPoint x: 715, endPoint y: 148, distance: 370.9
click at [715, 148] on div "Attachment to Existing System: Duck Creek has a robust, homegrown solution for …" at bounding box center [914, 279] width 400 height 303
copy ul "Attachment to Existing System: Duck Creek has a robust, homegrown solution for …"
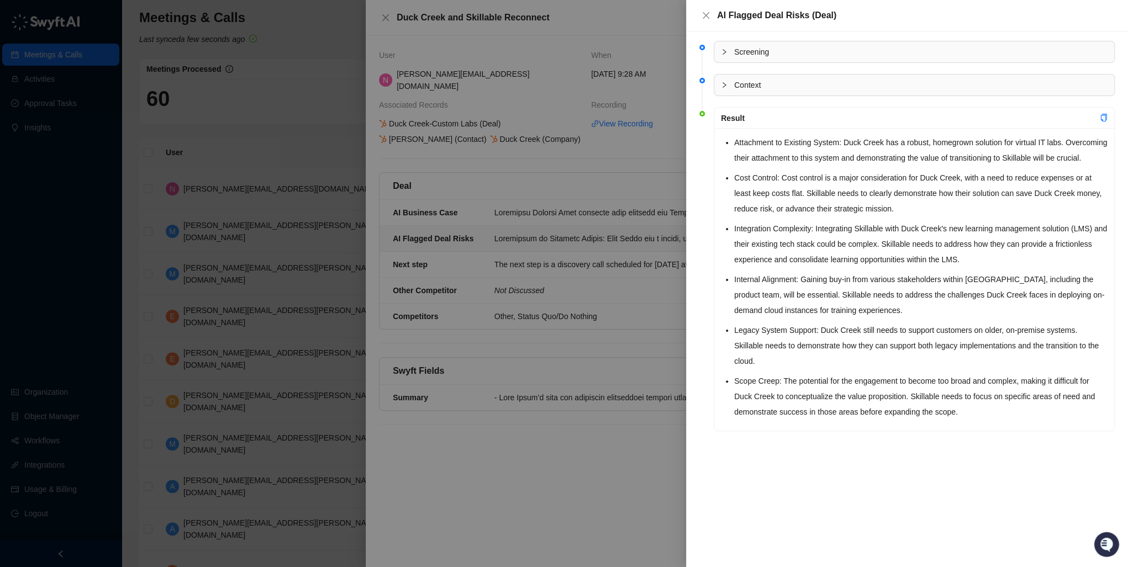
click at [540, 315] on div at bounding box center [564, 283] width 1128 height 567
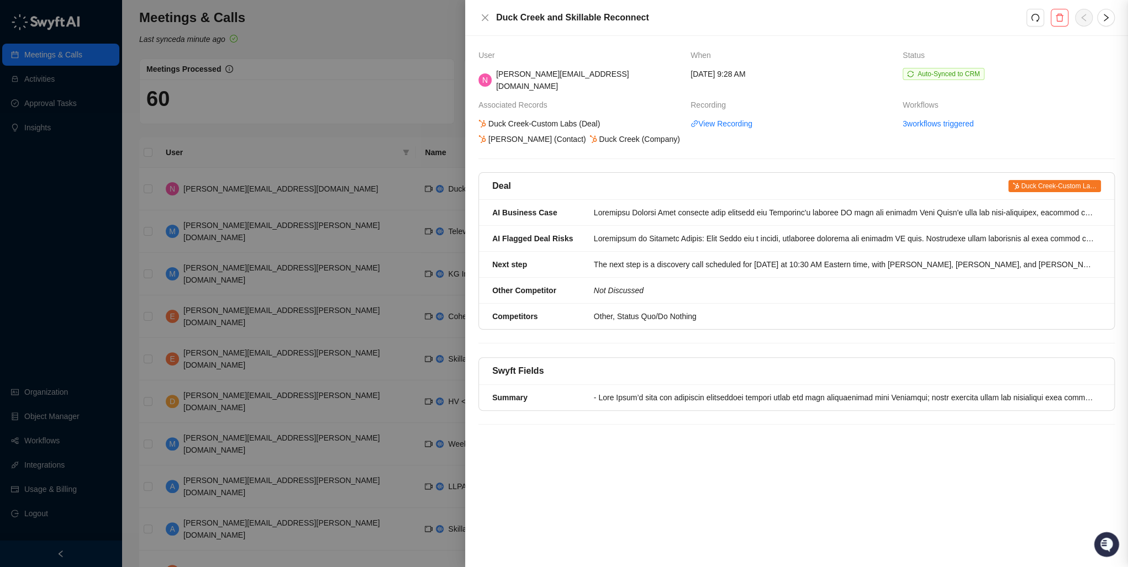
drag, startPoint x: 546, startPoint y: 310, endPoint x: 561, endPoint y: 302, distance: 17.3
click at [548, 309] on div at bounding box center [564, 283] width 1128 height 567
drag, startPoint x: 702, startPoint y: 302, endPoint x: 678, endPoint y: 304, distance: 24.5
click at [678, 310] on div "Other, Status Quo/Do Nothing" at bounding box center [844, 316] width 500 height 12
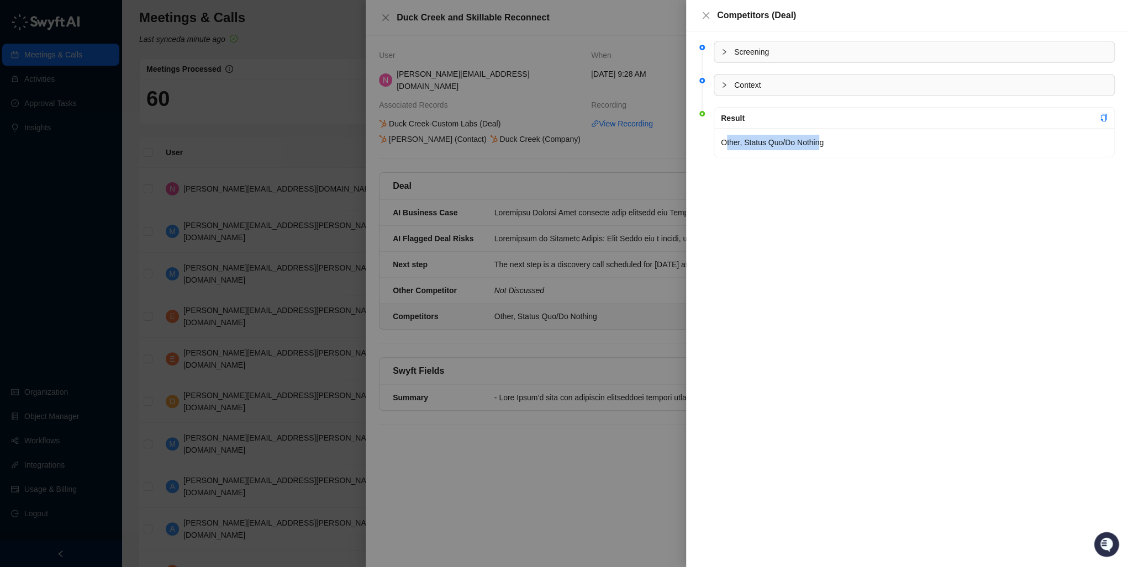
drag, startPoint x: 820, startPoint y: 143, endPoint x: 724, endPoint y: 145, distance: 95.6
click at [724, 145] on p "Other, Status Quo/Do Nothing" at bounding box center [914, 142] width 387 height 15
drag, startPoint x: 724, startPoint y: 145, endPoint x: 722, endPoint y: 139, distance: 5.8
click at [722, 139] on p "Other, Status Quo/Do Nothing" at bounding box center [914, 142] width 387 height 15
copy p "Other, Status Quo/Do Nothing"
